Goal: Communication & Community: Answer question/provide support

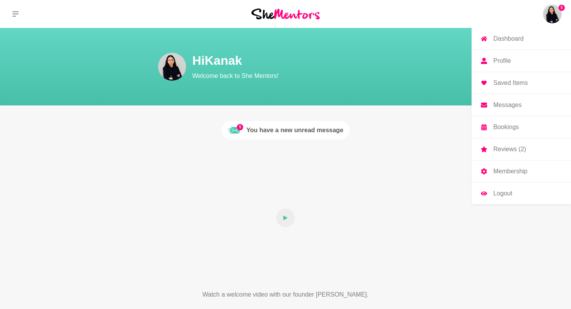
click at [507, 105] on p "Messages" at bounding box center [507, 105] width 28 height 6
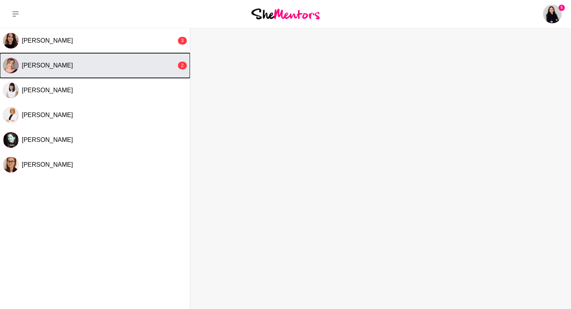
click at [42, 67] on span "[PERSON_NAME]" at bounding box center [47, 65] width 51 height 7
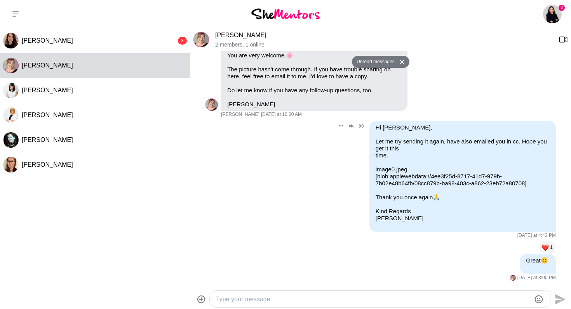
scroll to position [952, 0]
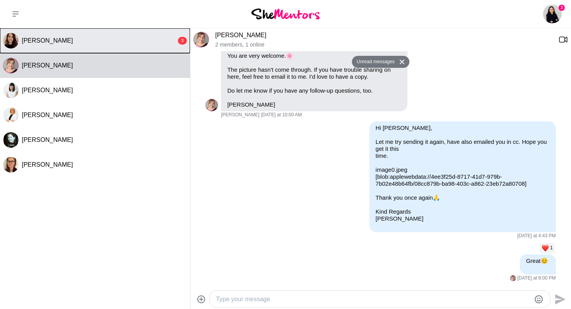
click at [38, 40] on span "[PERSON_NAME]" at bounding box center [47, 40] width 51 height 7
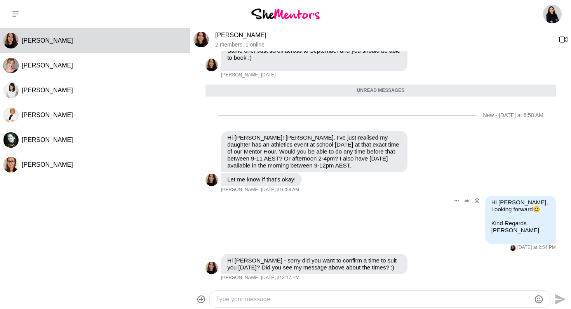
scroll to position [975, 0]
click at [223, 300] on textarea "Type your message" at bounding box center [373, 299] width 314 height 9
type textarea "h"
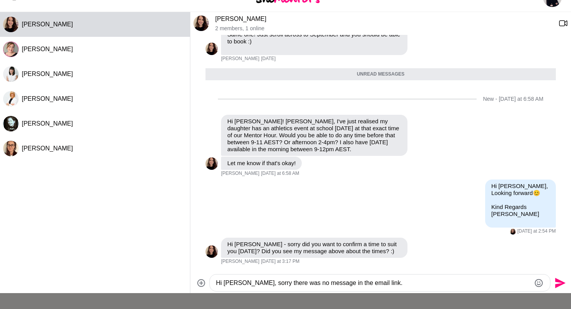
scroll to position [17, 0]
click at [313, 283] on textarea "Hi [PERSON_NAME], sorry there was no message in the email link." at bounding box center [373, 282] width 314 height 9
click at [387, 284] on textarea "Hi [PERSON_NAME], sorry wasn't able to see the message in the email link." at bounding box center [373, 282] width 314 height 9
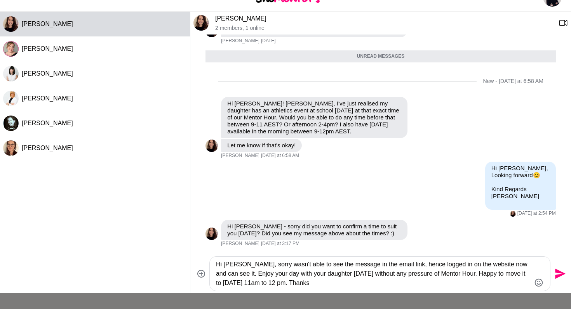
type textarea "Hi [PERSON_NAME], sorry wasn't able to see the message in the email link, hence…"
click at [559, 272] on icon "Send" at bounding box center [560, 274] width 10 height 10
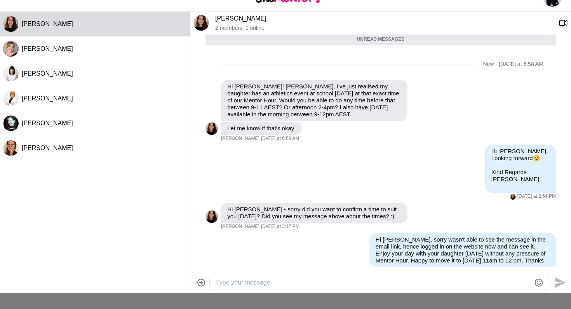
scroll to position [1026, 0]
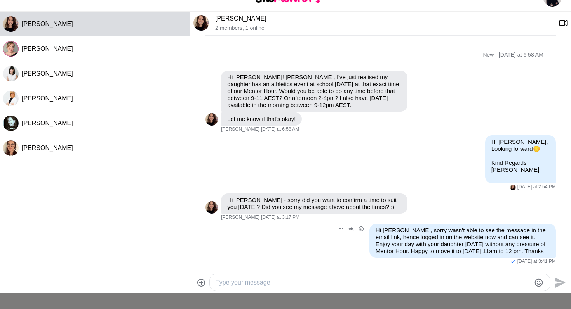
click at [537, 242] on p "Hi [PERSON_NAME], sorry wasn't able to see the message in the email link, hence…" at bounding box center [462, 241] width 174 height 28
click at [340, 224] on button "Open Message Actions Menu" at bounding box center [341, 229] width 10 height 10
click at [320, 193] on button "Edit Message" at bounding box center [315, 201] width 62 height 16
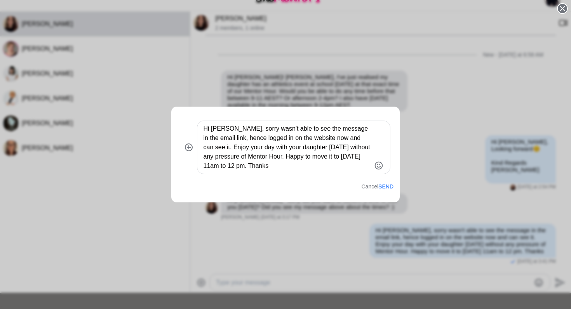
click at [203, 148] on textarea "Hi [PERSON_NAME], sorry wasn't able to see the message in the email link, hence…" at bounding box center [286, 147] width 167 height 47
click at [226, 148] on textarea "Hi [PERSON_NAME], sorry wasn't able to see the message in the email link, hence…" at bounding box center [286, 147] width 167 height 47
type textarea "Hi [PERSON_NAME], sorry wasn't able to see the message in the email link, hence…"
click at [380, 165] on icon "Emoji picker" at bounding box center [378, 165] width 9 height 9
click at [299, 168] on textarea "Hi [PERSON_NAME], sorry wasn't able to see the message in the email link, hence…" at bounding box center [286, 147] width 167 height 47
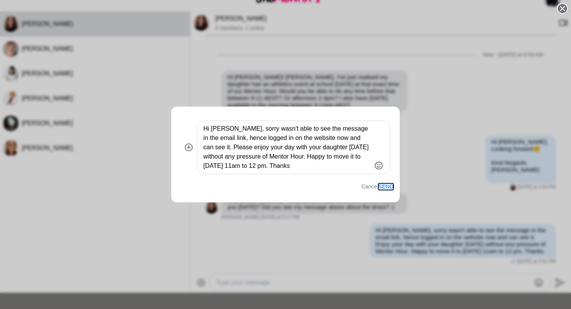
click at [387, 186] on button "Send" at bounding box center [385, 187] width 15 height 7
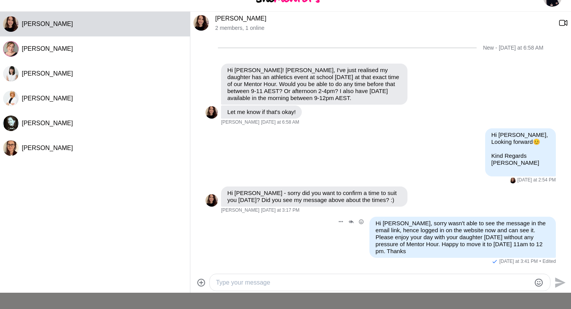
scroll to position [0, 0]
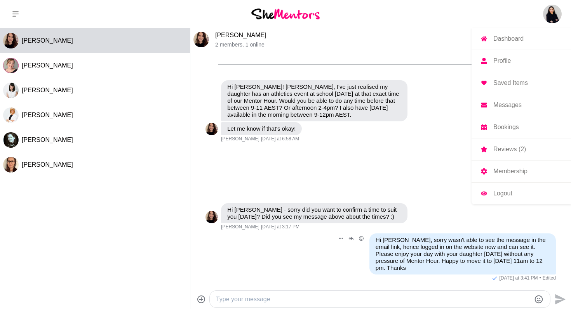
click at [552, 14] on img at bounding box center [552, 14] width 19 height 19
